Goal: Information Seeking & Learning: Understand process/instructions

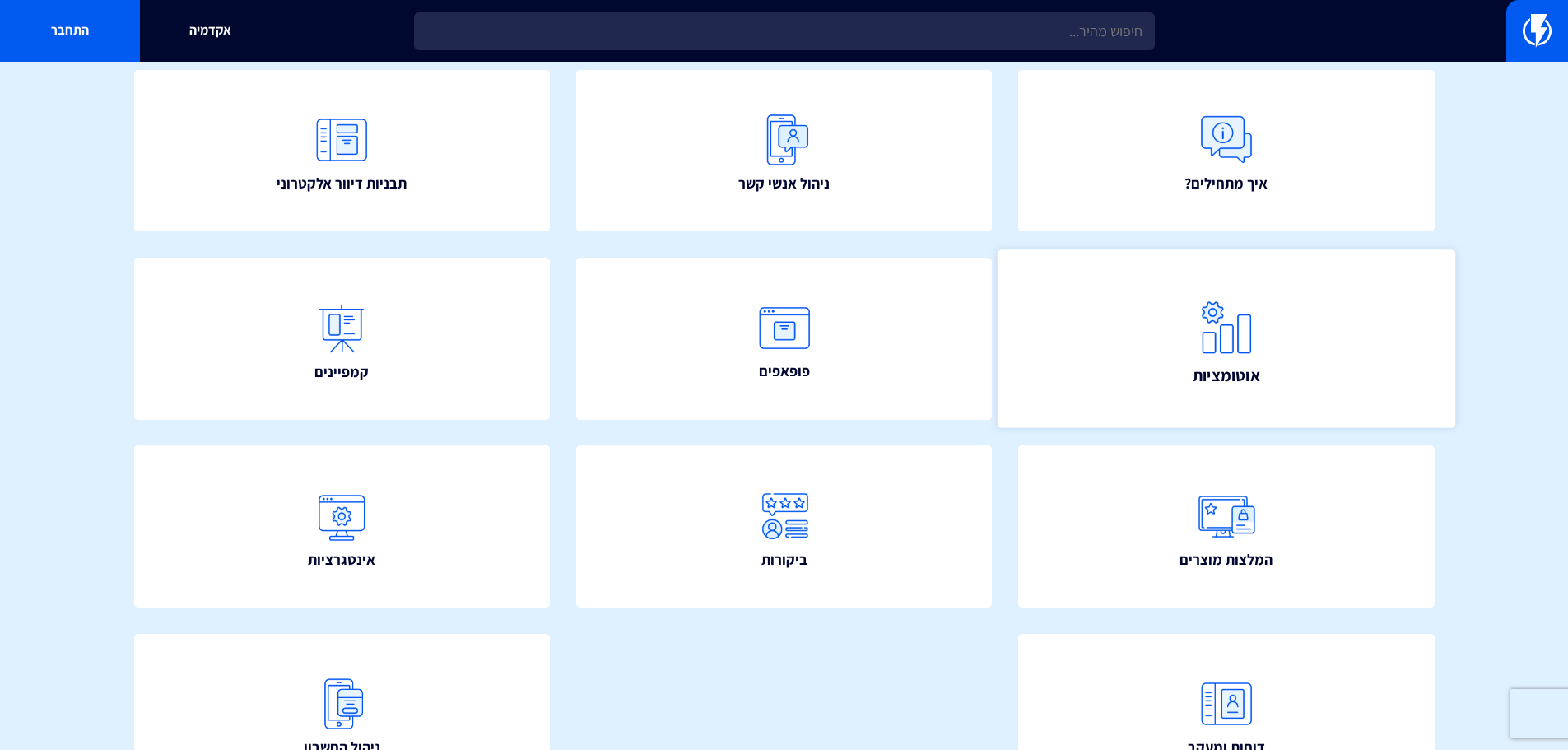
scroll to position [298, 0]
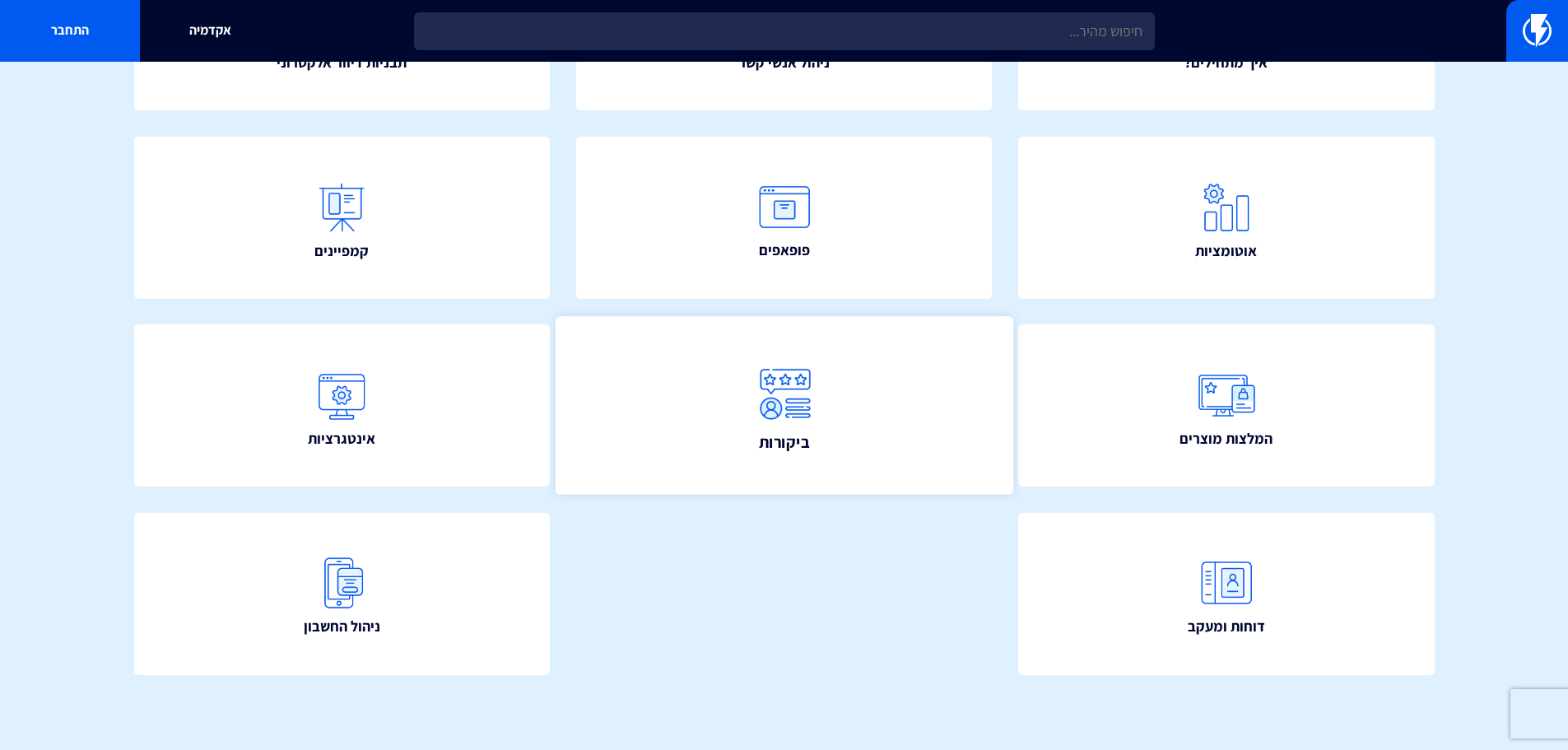
drag, startPoint x: 901, startPoint y: 375, endPoint x: 823, endPoint y: 336, distance: 87.2
click at [901, 375] on link "ביקורות" at bounding box center [783, 406] width 458 height 178
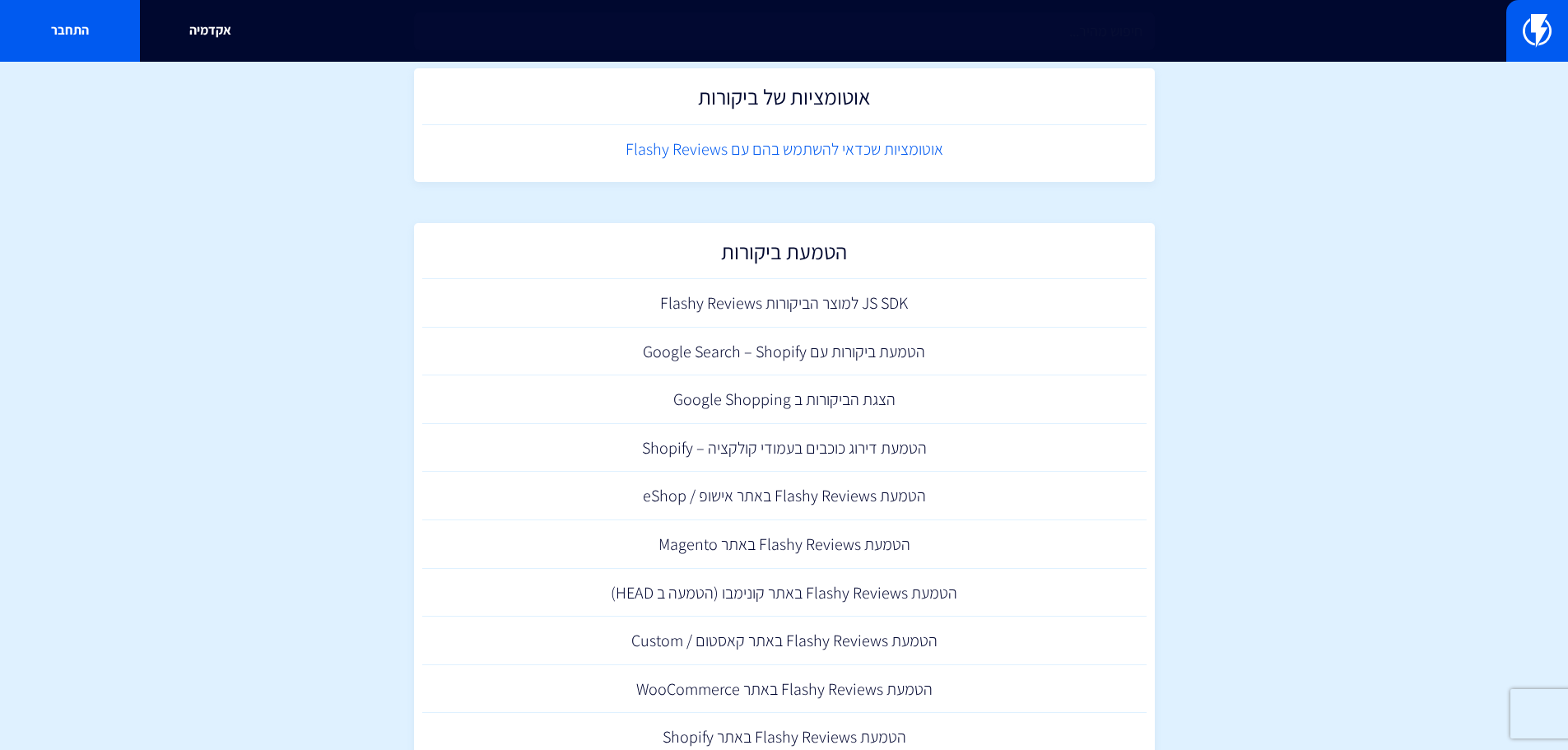
scroll to position [435, 0]
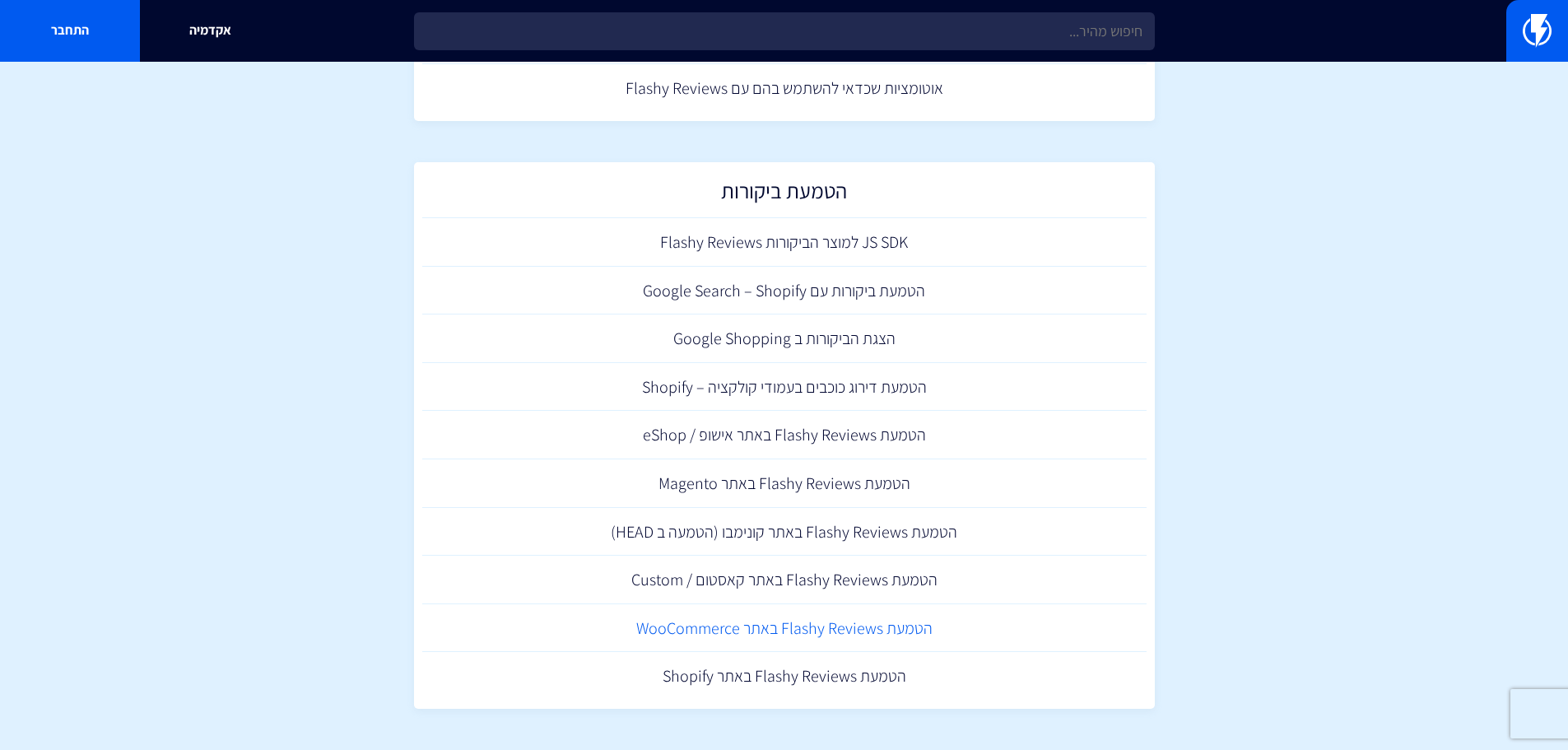
click at [913, 627] on link "הטמעת Flashy Reviews באתר WooCommerce" at bounding box center [784, 628] width 724 height 49
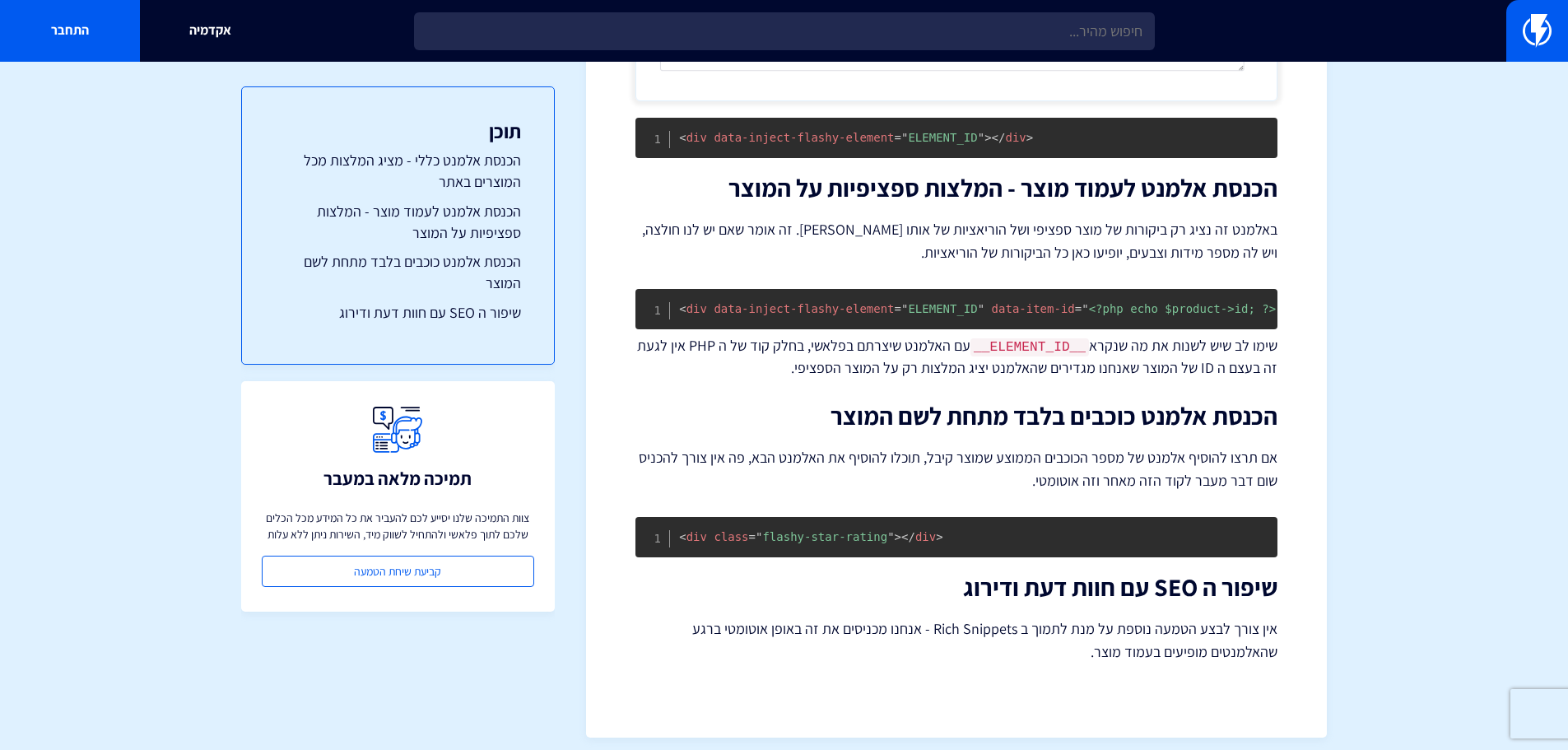
scroll to position [2240, 0]
